Goal: Information Seeking & Learning: Learn about a topic

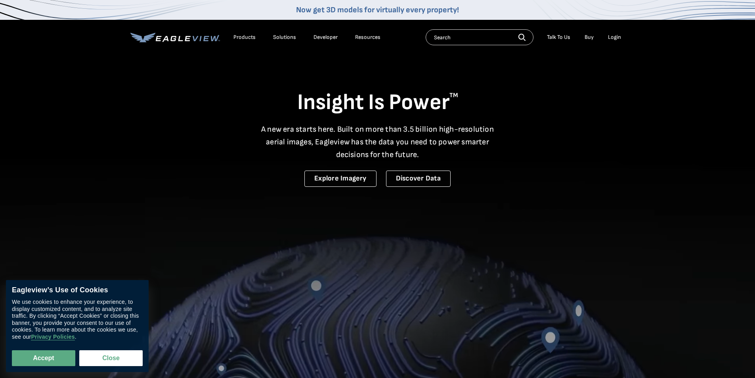
click at [464, 38] on input "text" at bounding box center [480, 37] width 108 height 16
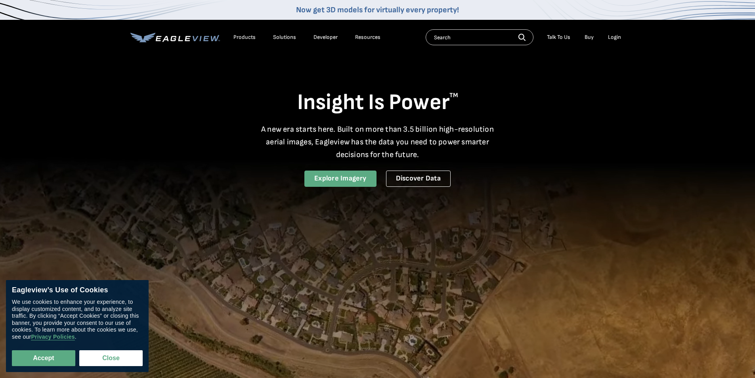
click at [351, 178] on link "Explore Imagery" at bounding box center [341, 179] width 72 height 16
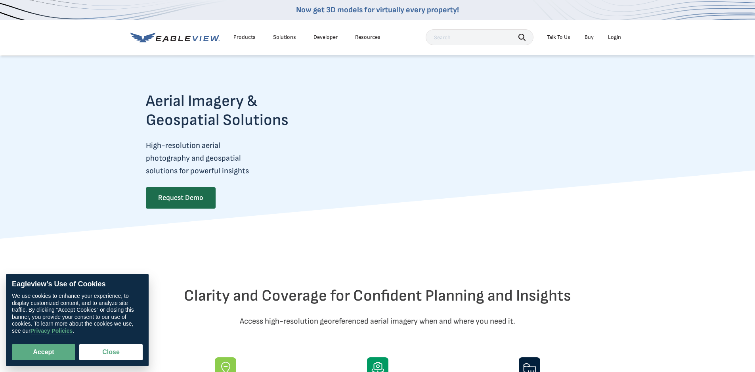
drag, startPoint x: 493, startPoint y: 193, endPoint x: 479, endPoint y: 198, distance: 15.2
click at [479, 198] on video at bounding box center [476, 158] width 266 height 133
click at [470, 39] on input "text" at bounding box center [480, 37] width 108 height 16
click at [124, 349] on button "Close" at bounding box center [110, 352] width 63 height 16
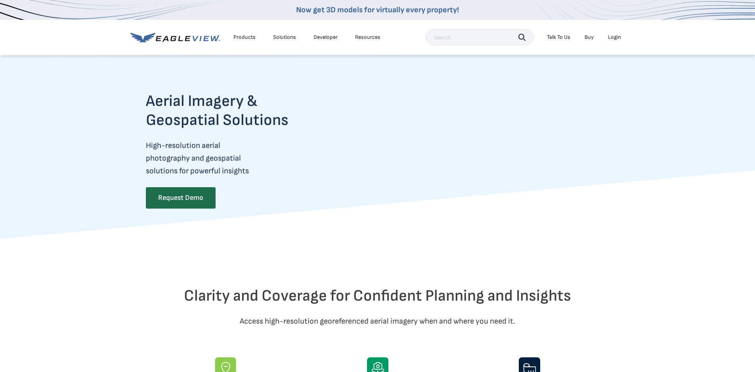
drag, startPoint x: 265, startPoint y: 239, endPoint x: 266, endPoint y: 200, distance: 38.9
click at [266, 200] on div "Aerial Imagery & Geospatial Solutions High-resolution aerial photography and ge…" at bounding box center [233, 165] width 174 height 147
drag, startPoint x: 479, startPoint y: 163, endPoint x: 487, endPoint y: 154, distance: 11.5
click at [487, 154] on video at bounding box center [476, 158] width 266 height 133
click at [473, 38] on input "text" at bounding box center [480, 37] width 108 height 16
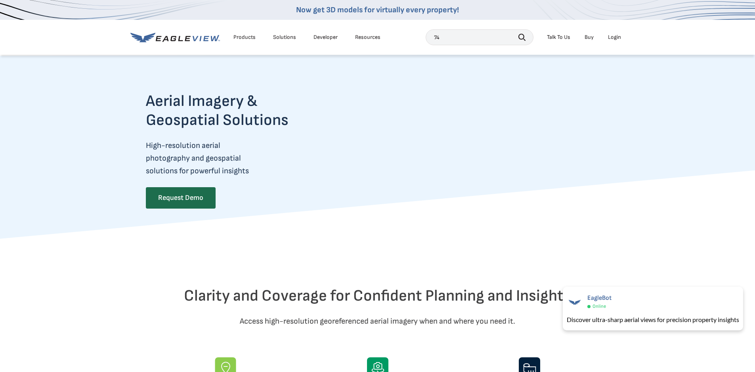
type input "7"
type input "[STREET_ADDRESS]"
